Goal: Book appointment/travel/reservation

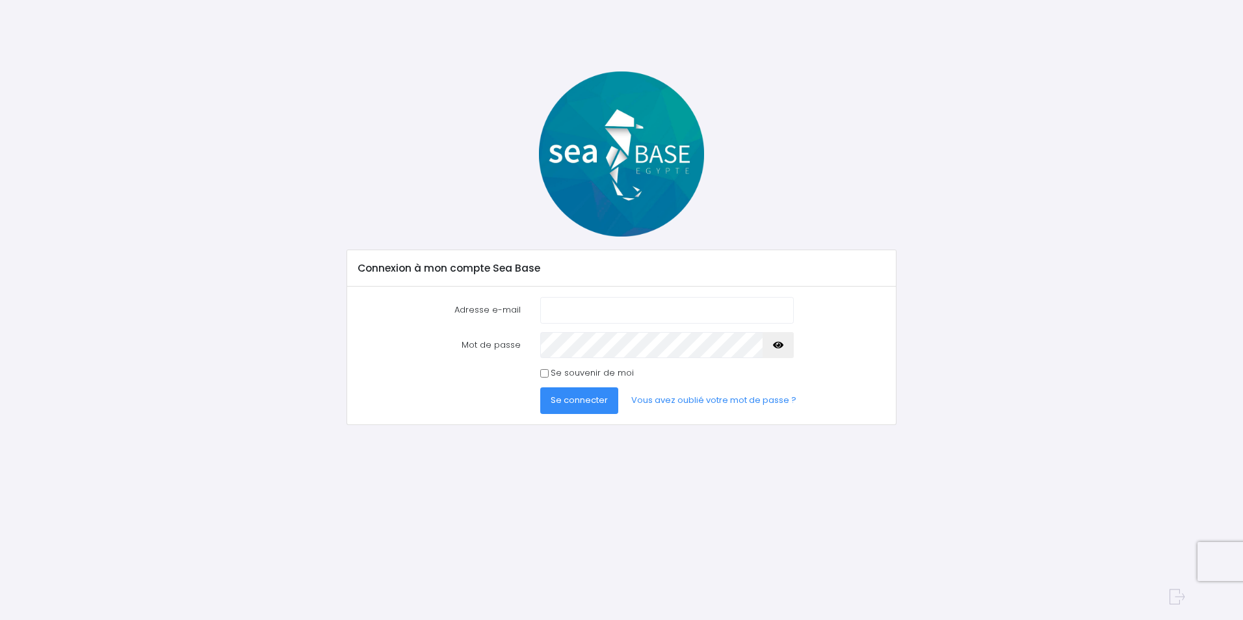
click at [570, 313] on input "Adresse e-mail" at bounding box center [667, 310] width 254 height 26
type input "tibg.com@gmail.com"
click at [595, 402] on span "Se connecter" at bounding box center [579, 400] width 57 height 12
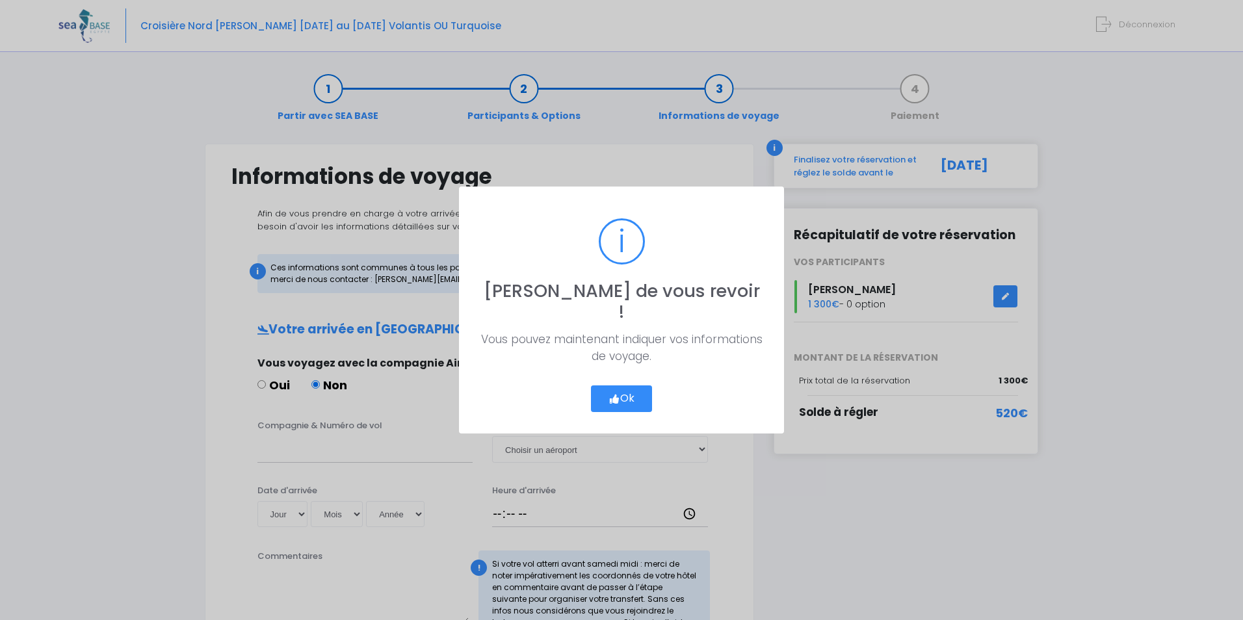
click at [615, 386] on button "Ok" at bounding box center [621, 399] width 61 height 27
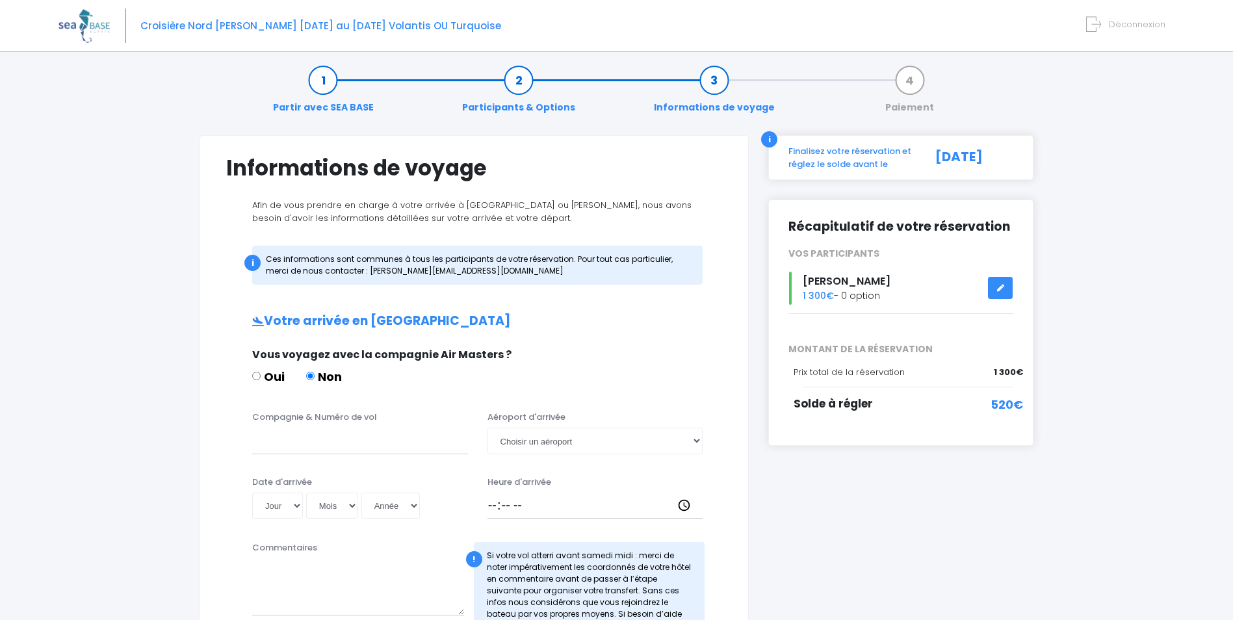
scroll to position [65, 0]
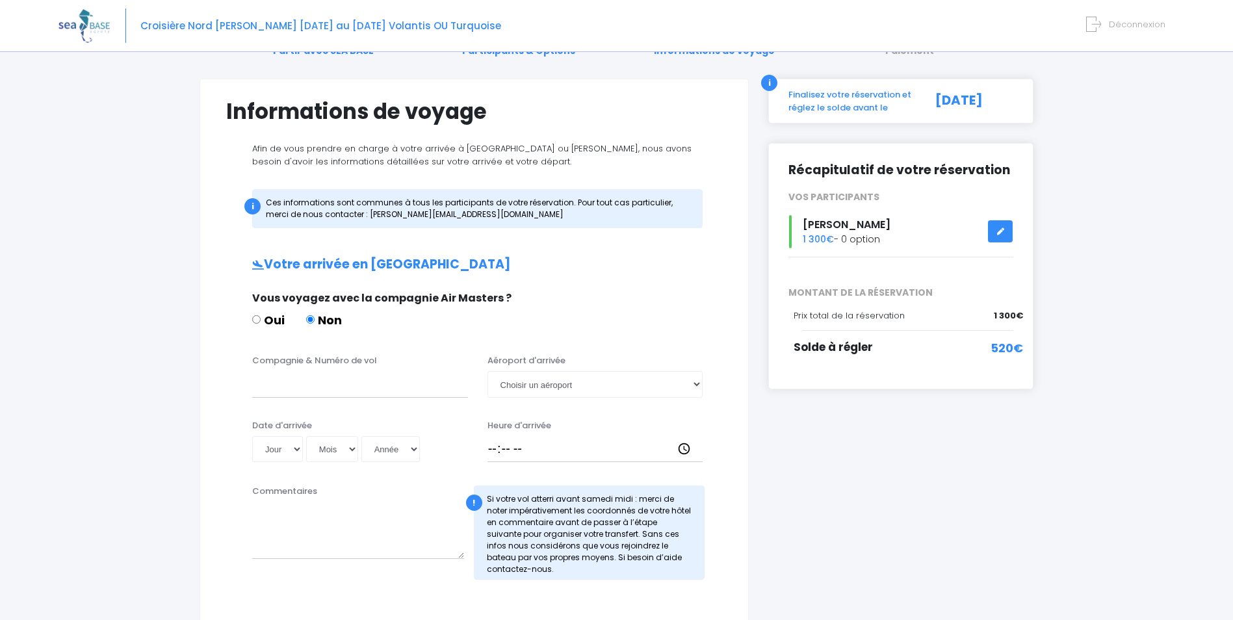
click at [999, 237] on link at bounding box center [1000, 231] width 25 height 23
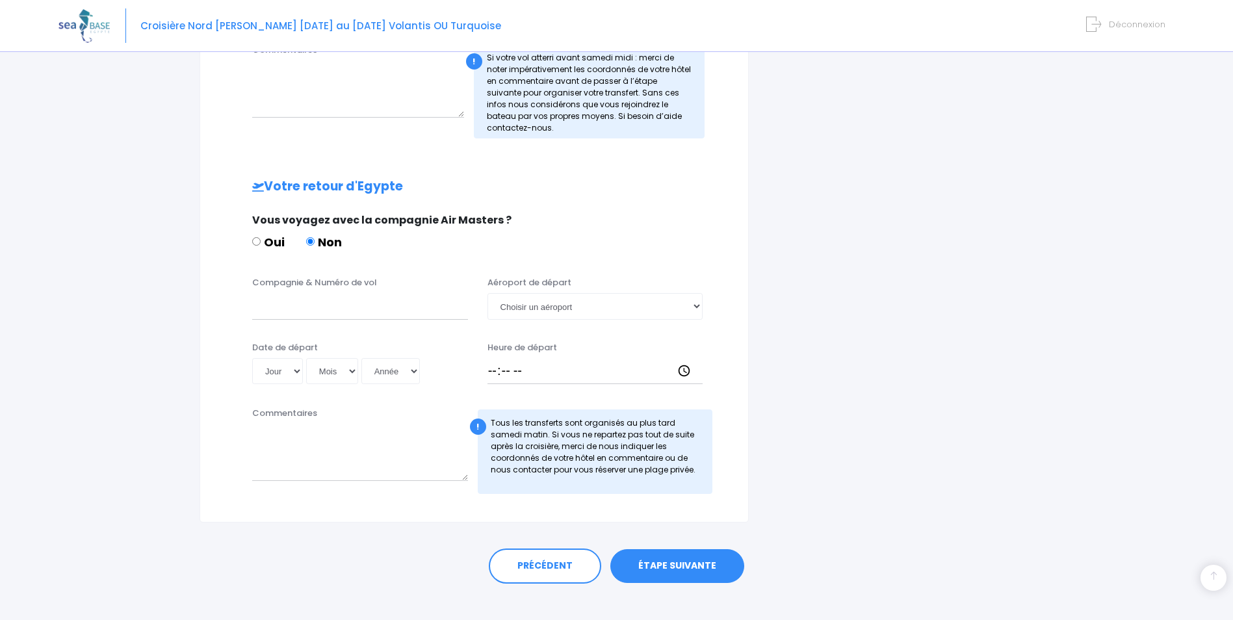
scroll to position [522, 0]
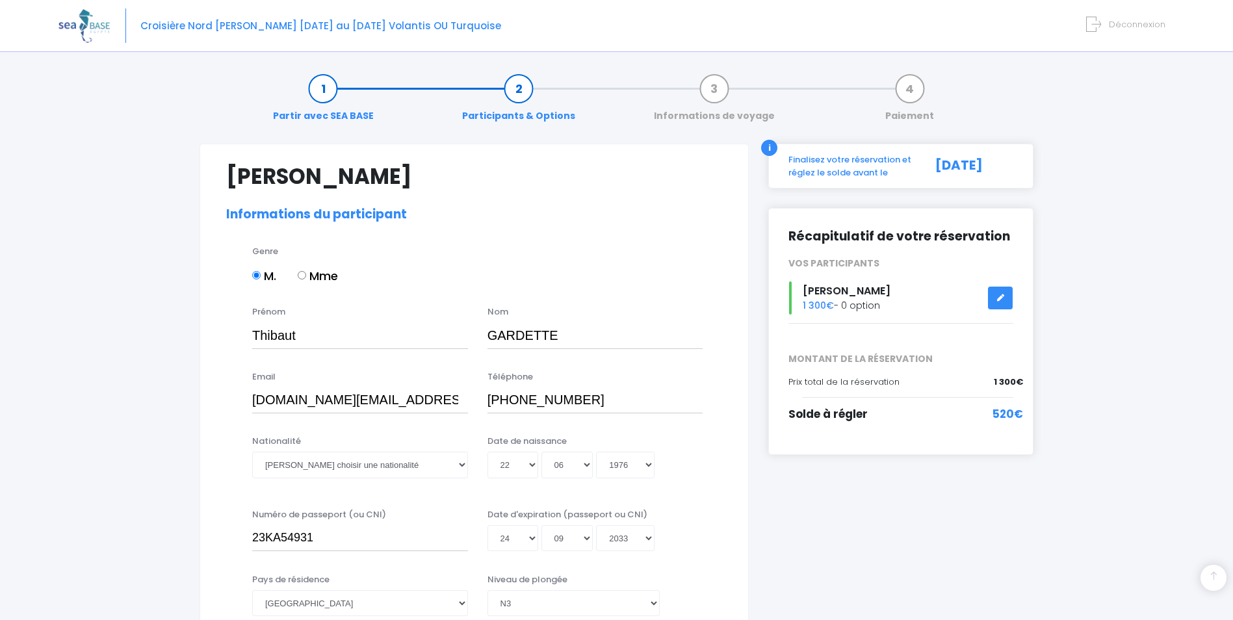
select select "N3"
click at [831, 162] on div "Finalisez votre réservation et réglez le solde avant le" at bounding box center [850, 165] width 142 height 25
click at [817, 163] on div "Finalisez votre réservation et réglez le solde avant le" at bounding box center [850, 165] width 142 height 25
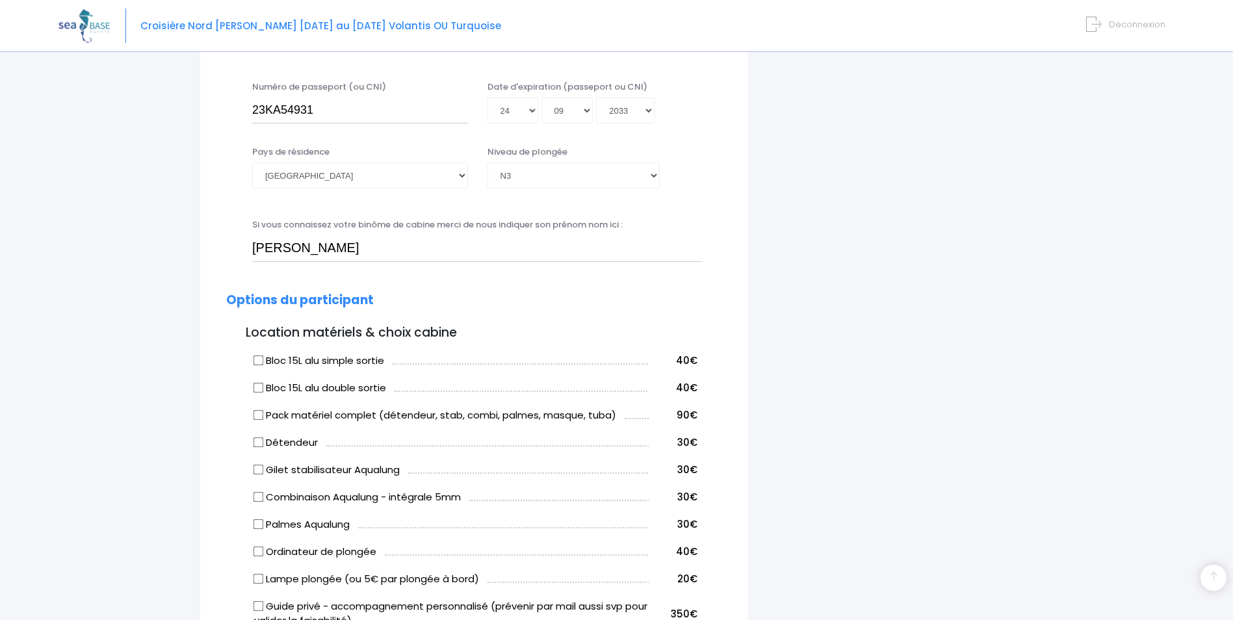
scroll to position [427, 0]
click at [63, 27] on img at bounding box center [84, 25] width 51 height 33
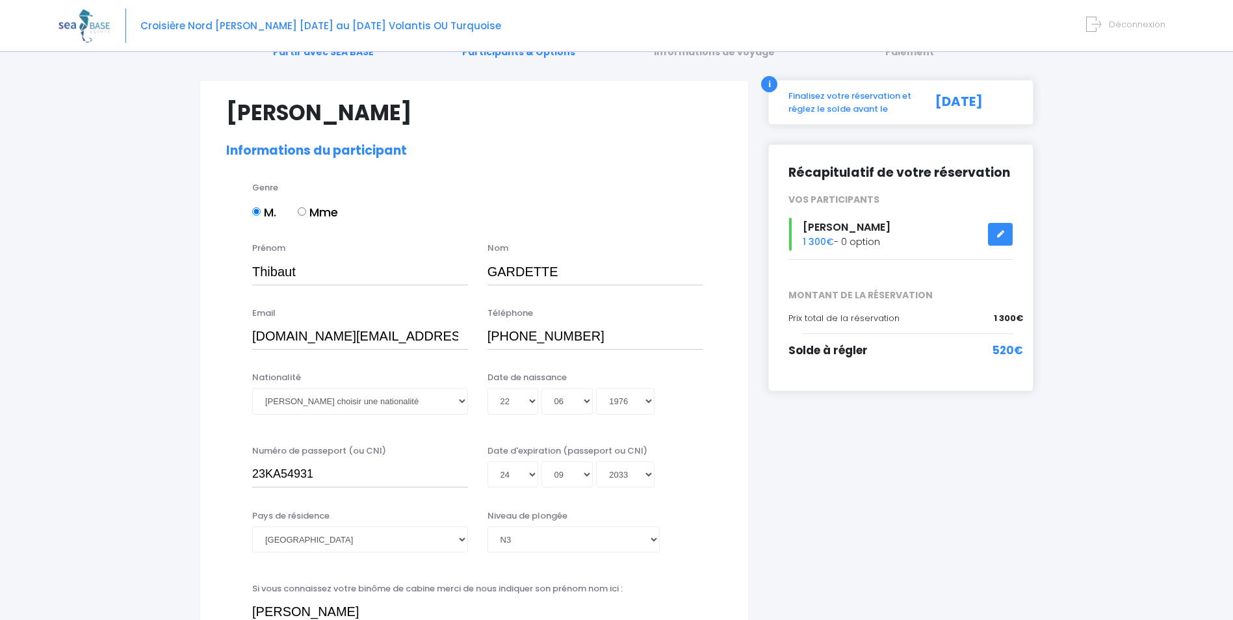
scroll to position [0, 0]
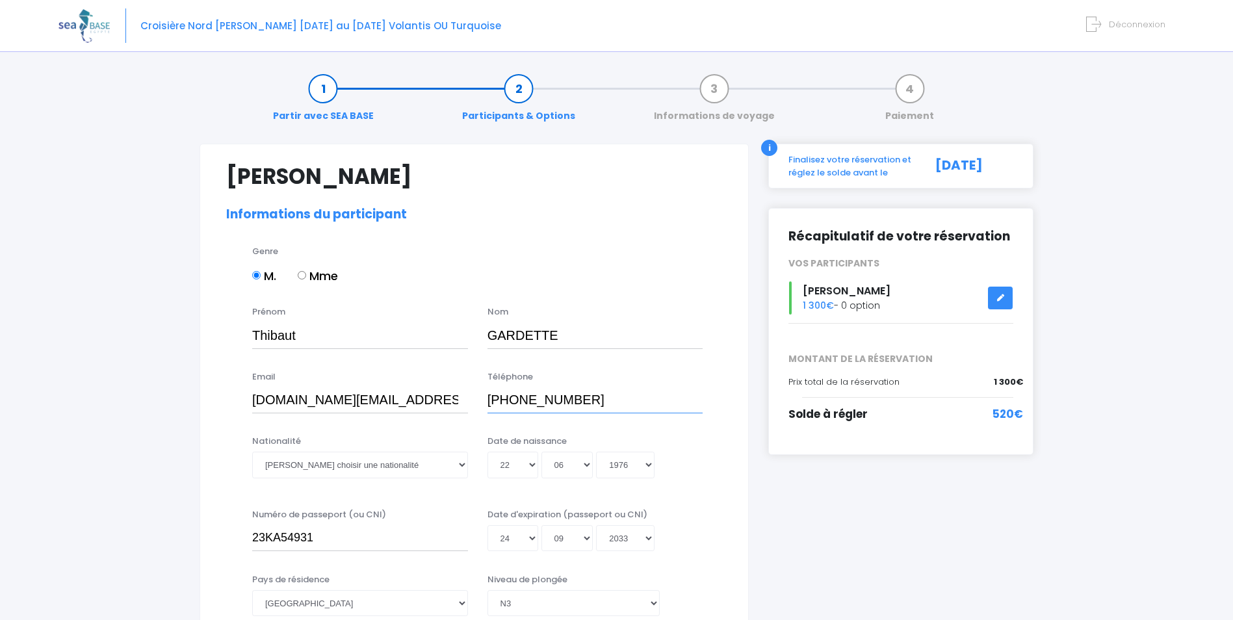
click at [588, 402] on input "+33684245678" at bounding box center [596, 401] width 216 height 26
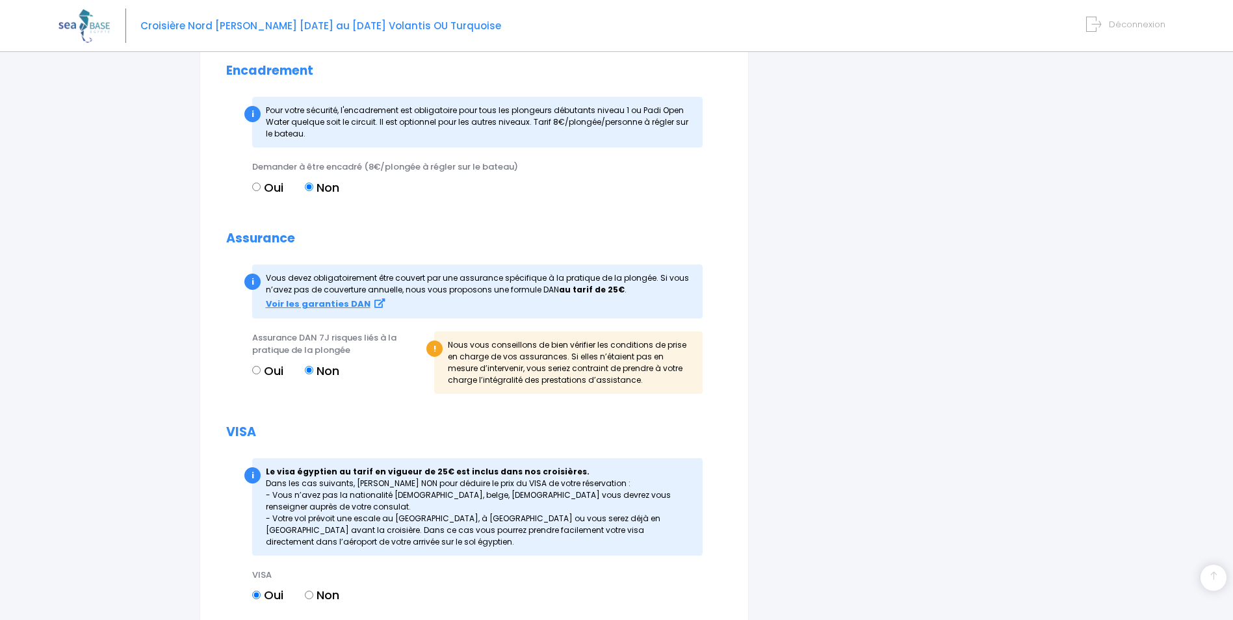
scroll to position [1272, 0]
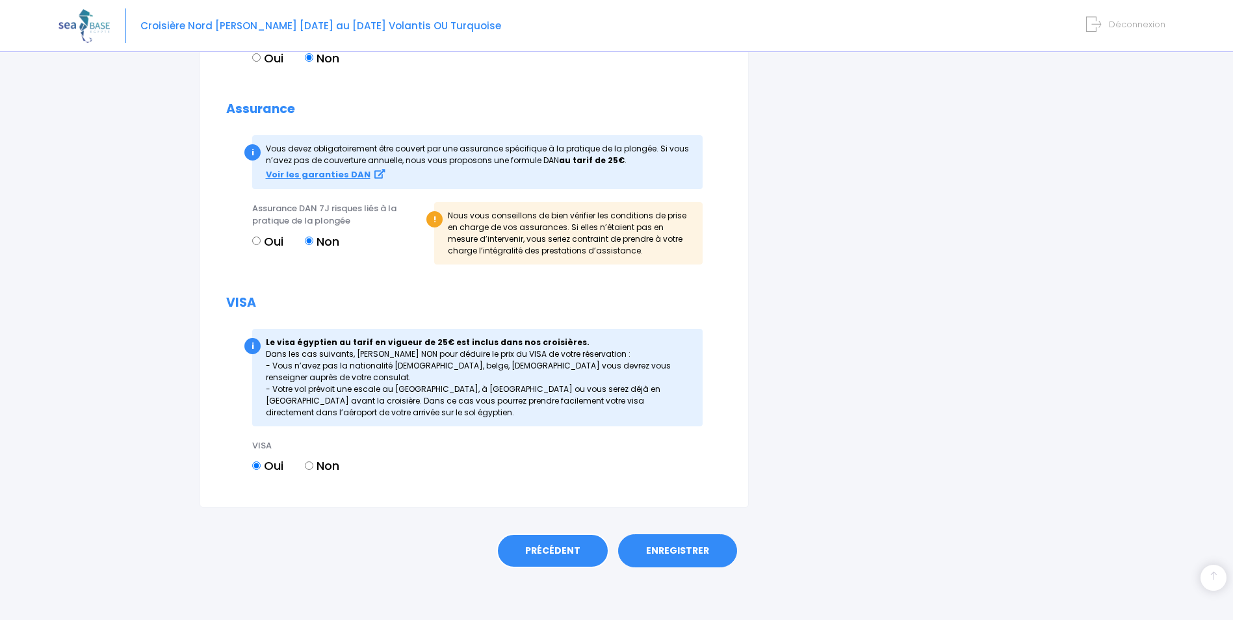
click at [557, 553] on link "PRÉCÉDENT" at bounding box center [553, 551] width 112 height 35
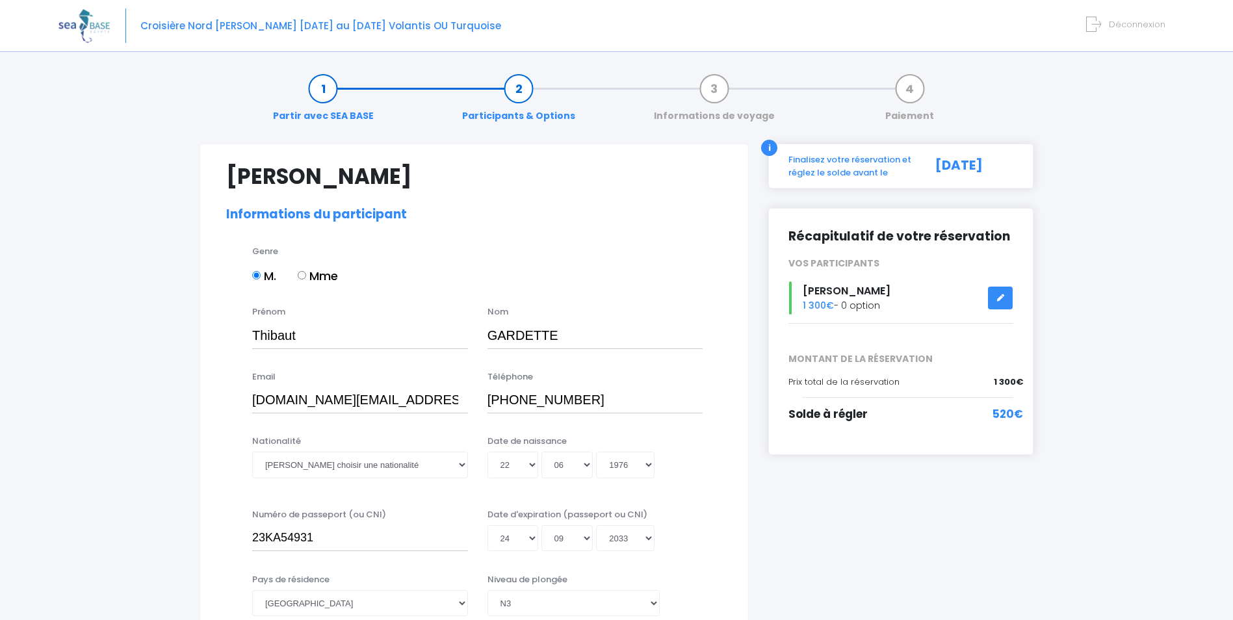
select select "N3"
click at [610, 404] on input "+33684245678" at bounding box center [596, 401] width 216 height 26
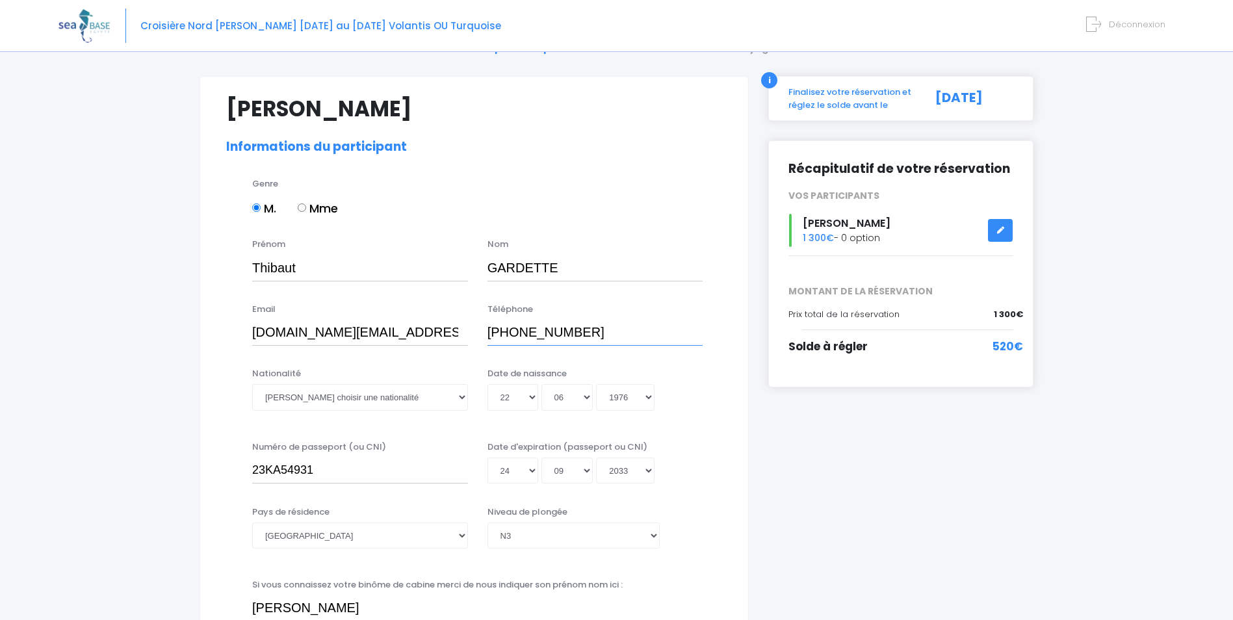
scroll to position [65, 0]
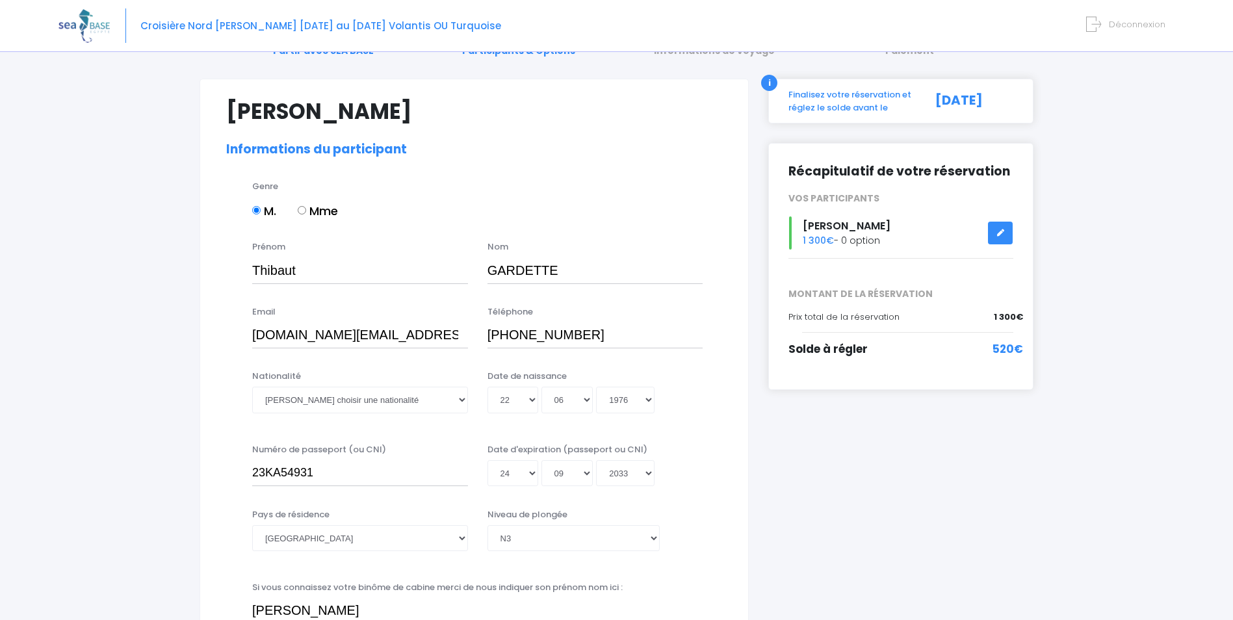
click at [769, 82] on div "i" at bounding box center [769, 83] width 16 height 16
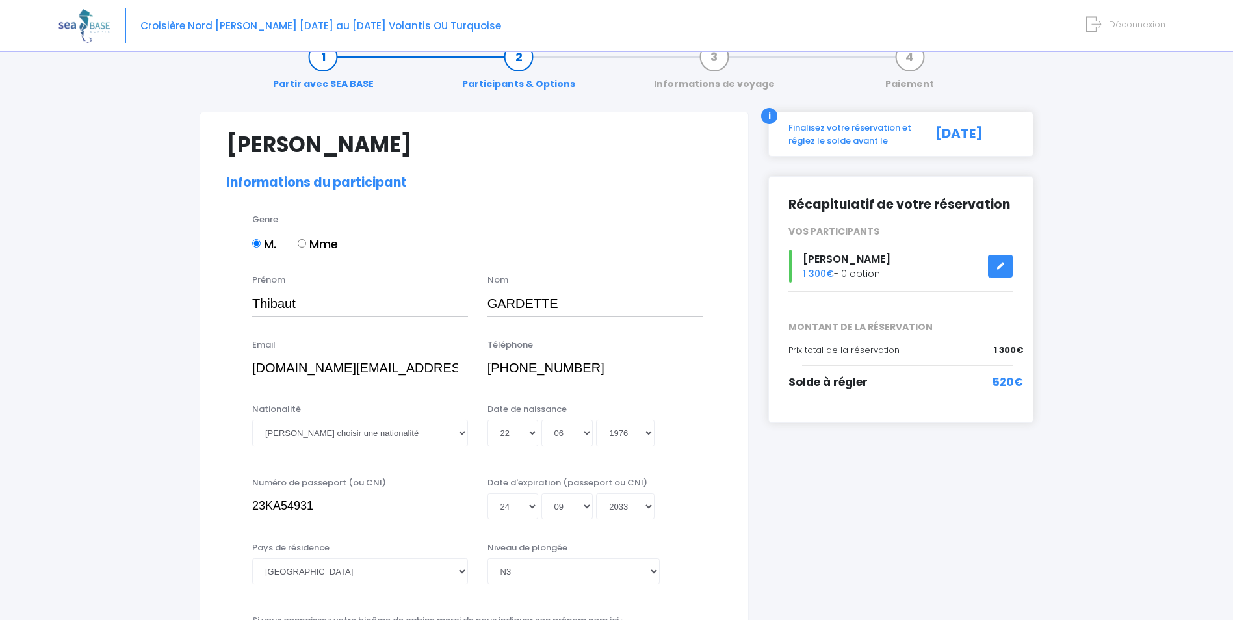
scroll to position [0, 0]
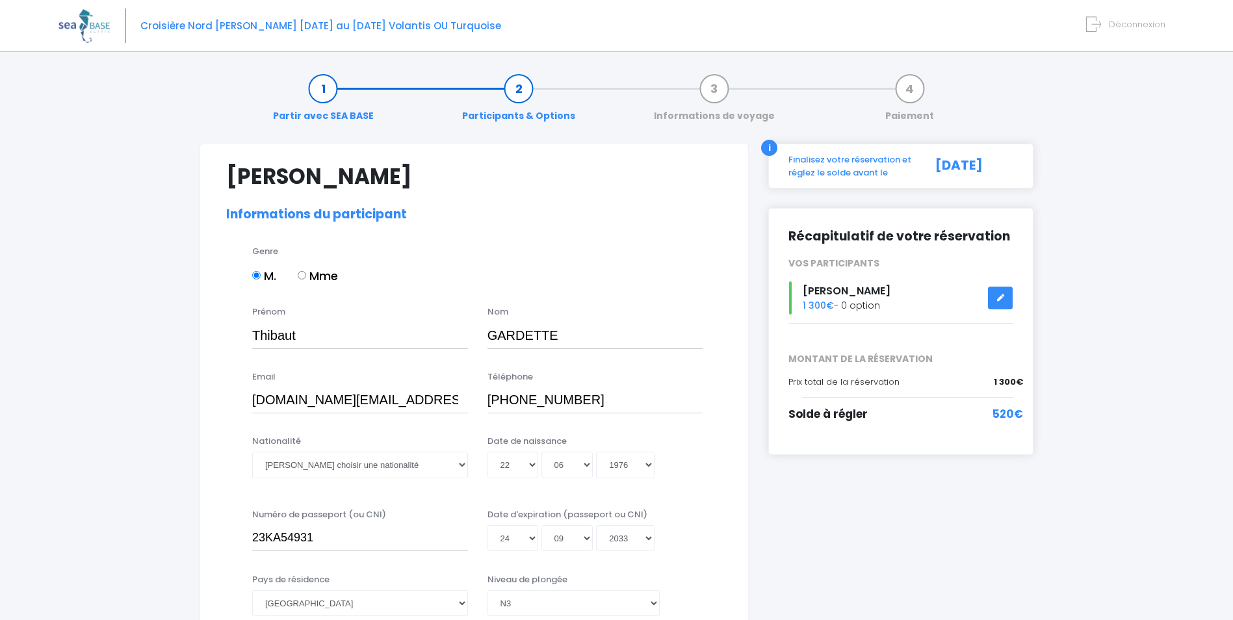
click at [894, 165] on div "Finalisez votre réservation et réglez le solde avant le" at bounding box center [850, 165] width 142 height 25
click at [912, 89] on link "Paiement" at bounding box center [910, 102] width 62 height 41
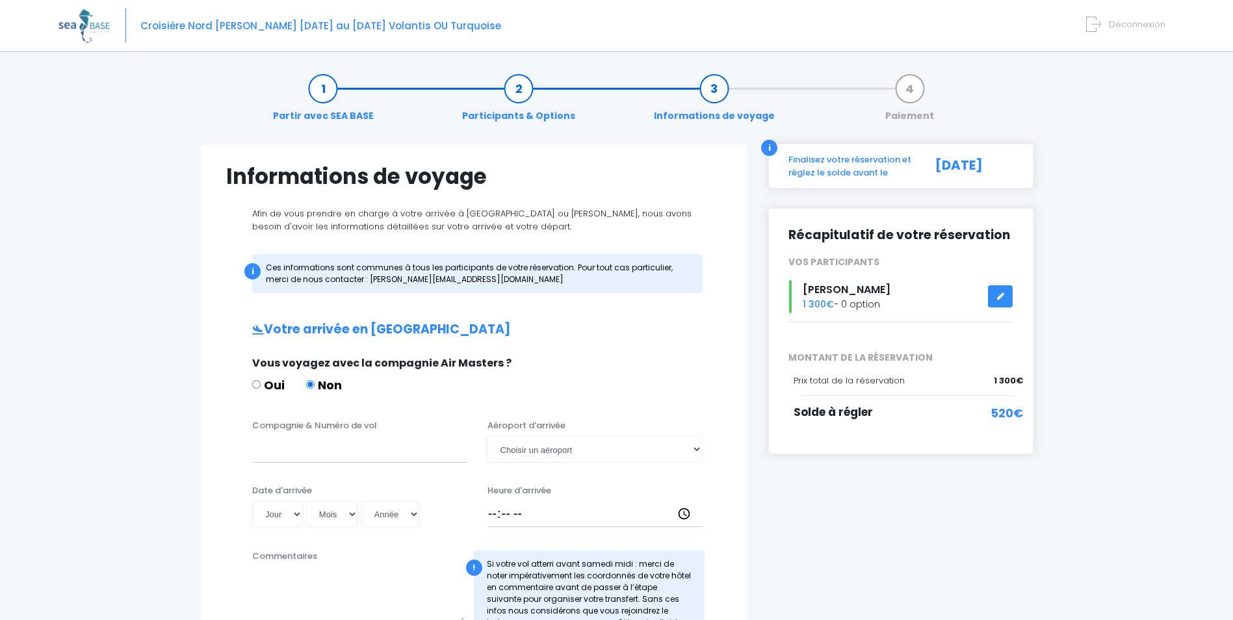
click at [908, 86] on link "Paiement" at bounding box center [910, 102] width 62 height 41
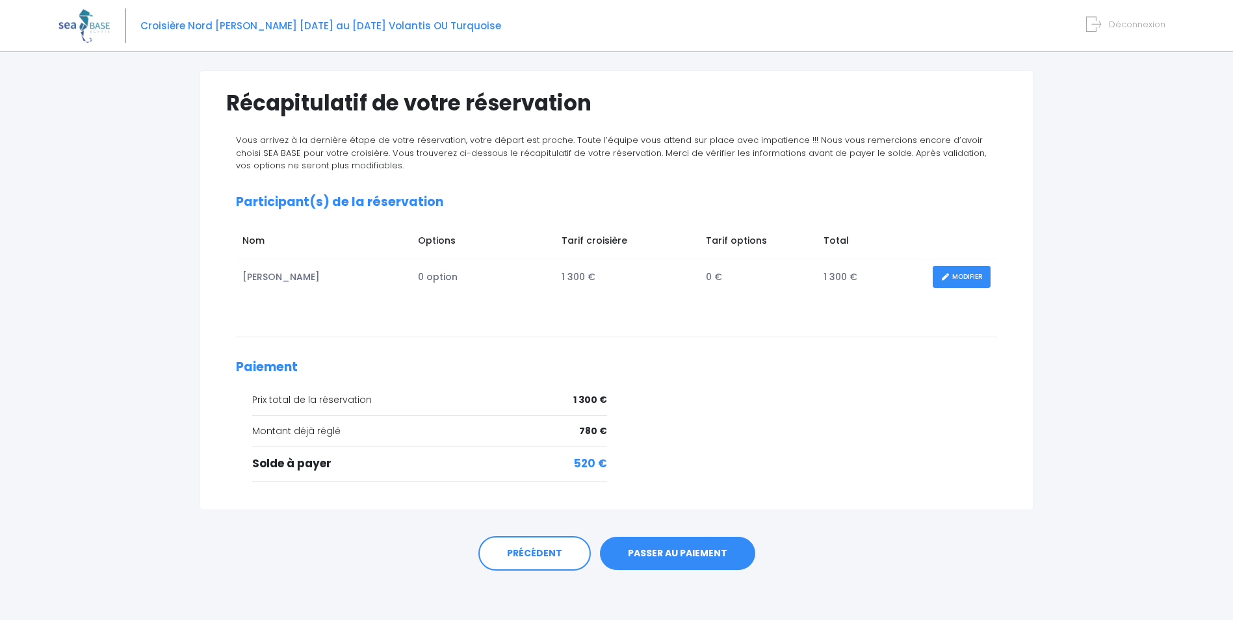
scroll to position [76, 0]
